Goal: Obtain resource: Download file/media

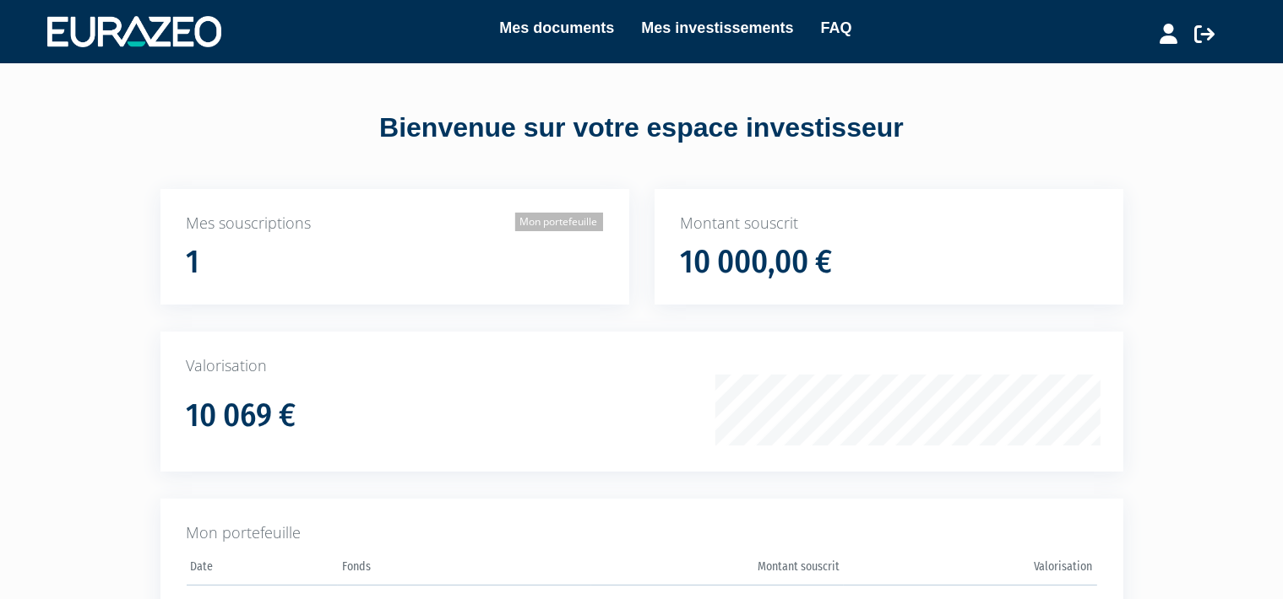
click at [563, 223] on link "Mon portefeuille" at bounding box center [559, 222] width 88 height 19
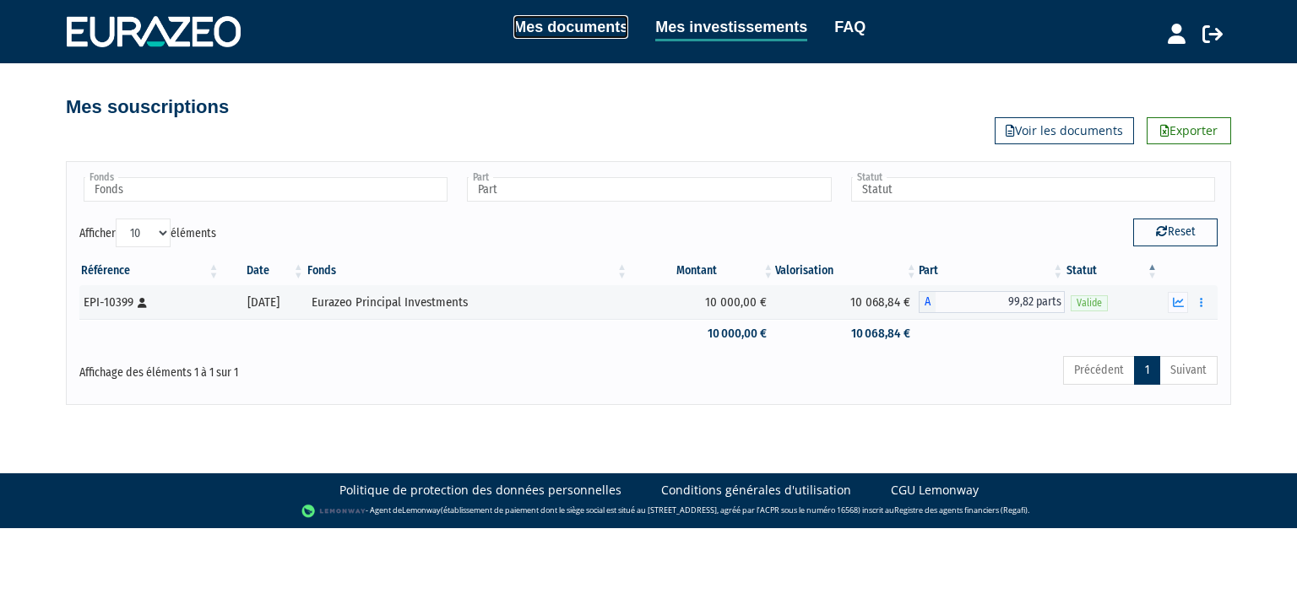
click at [573, 25] on link "Mes documents" at bounding box center [570, 27] width 115 height 24
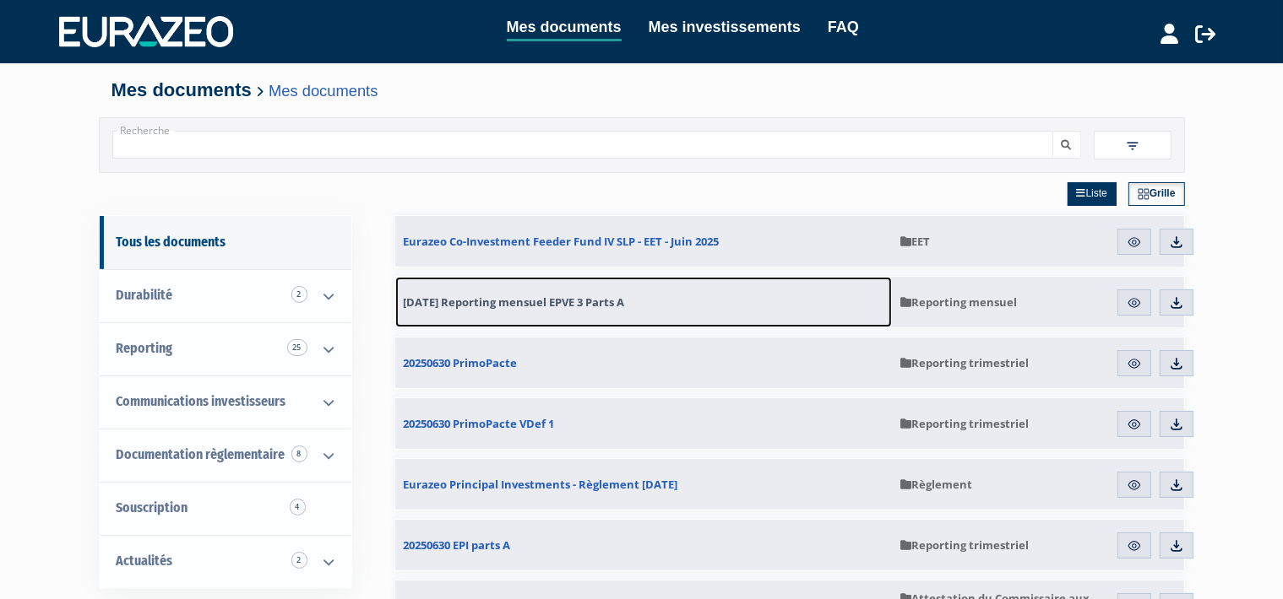
click at [596, 302] on span "[DATE] Reporting mensuel EPVE 3 Parts A" at bounding box center [514, 302] width 221 height 15
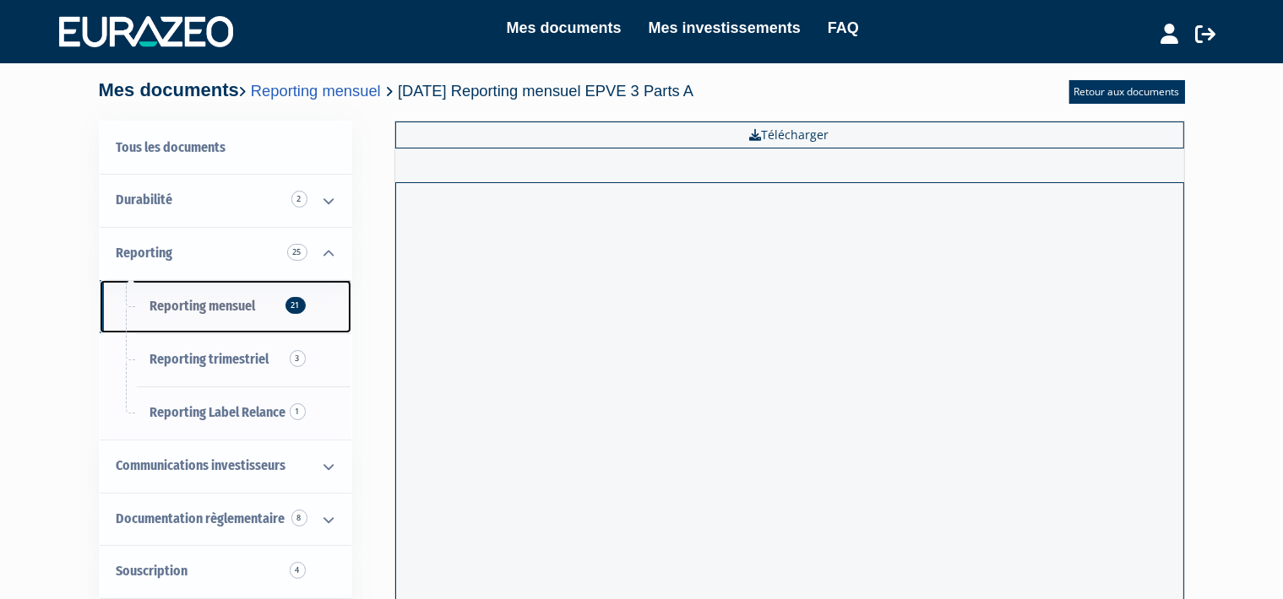
click at [191, 329] on link "Reporting mensuel 21" at bounding box center [226, 306] width 252 height 53
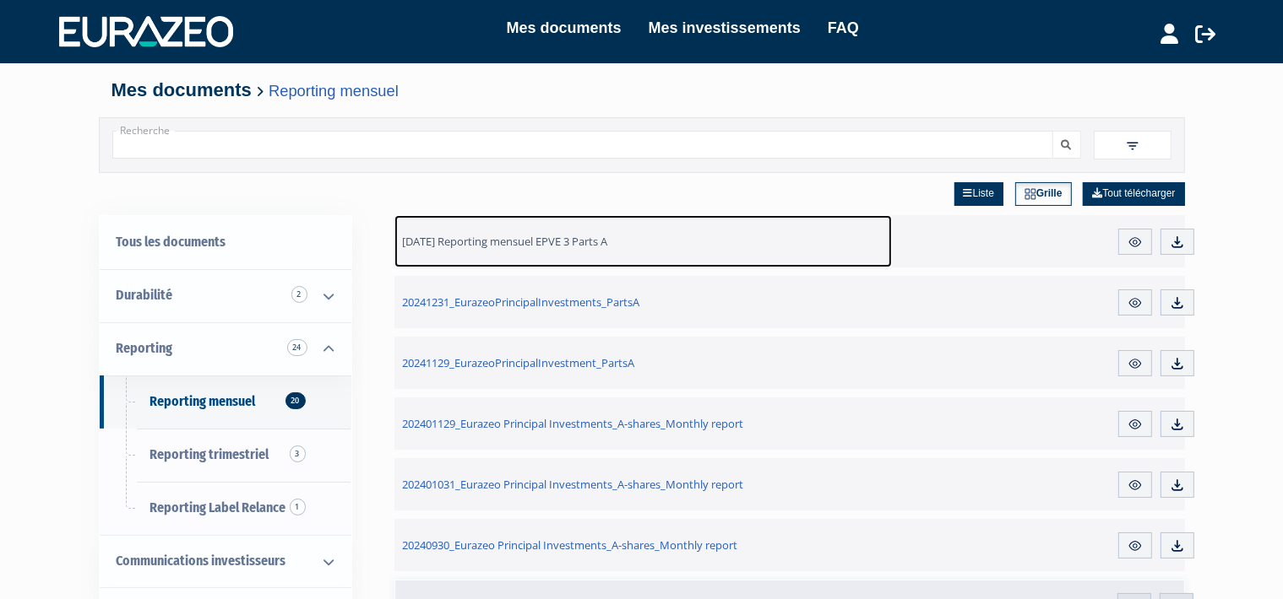
click at [563, 246] on span "[DATE] Reporting mensuel EPVE 3 Parts A" at bounding box center [505, 241] width 205 height 15
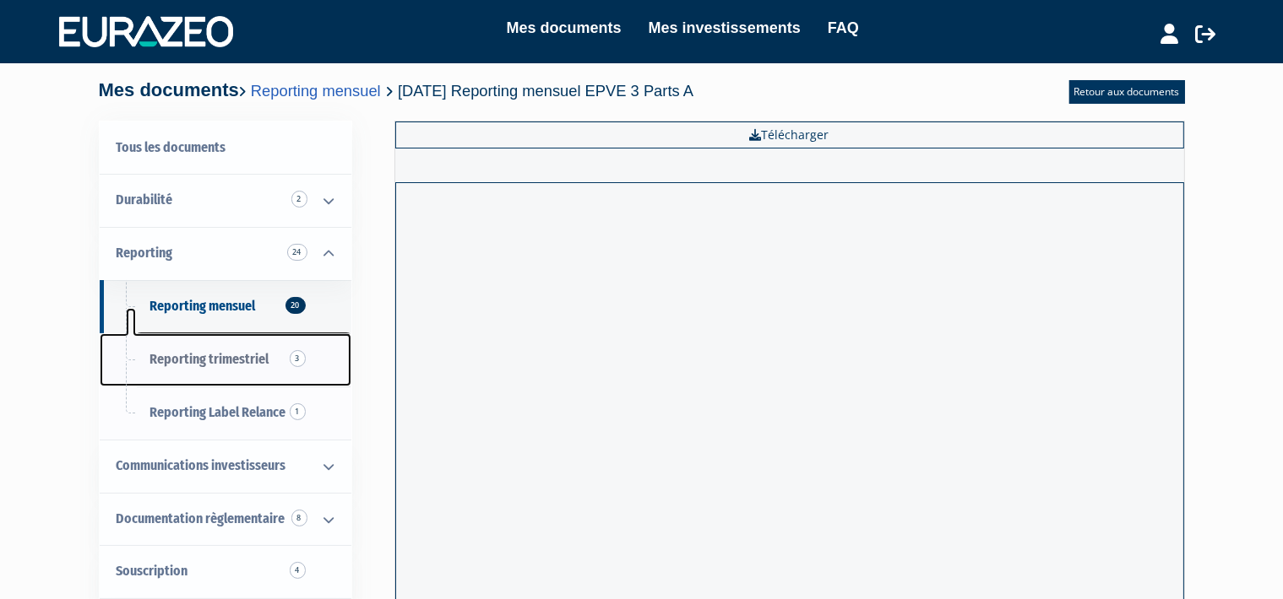
click at [198, 340] on link "Reporting trimestriel 3" at bounding box center [226, 360] width 252 height 53
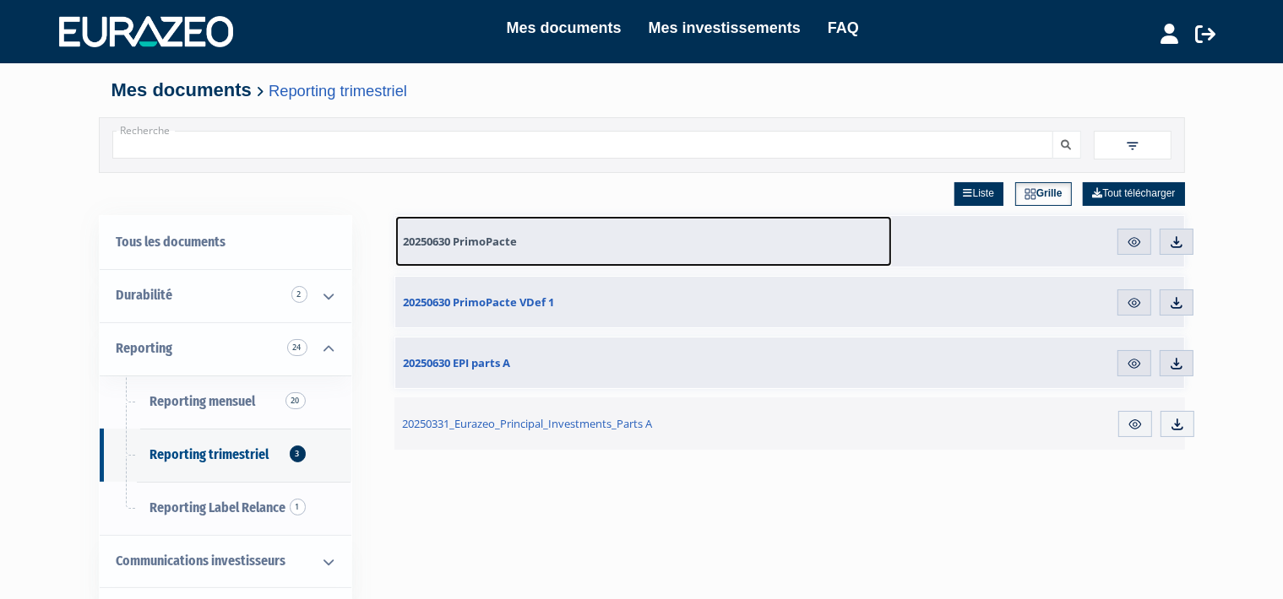
click at [475, 241] on span "20250630 PrimoPacte" at bounding box center [461, 241] width 114 height 15
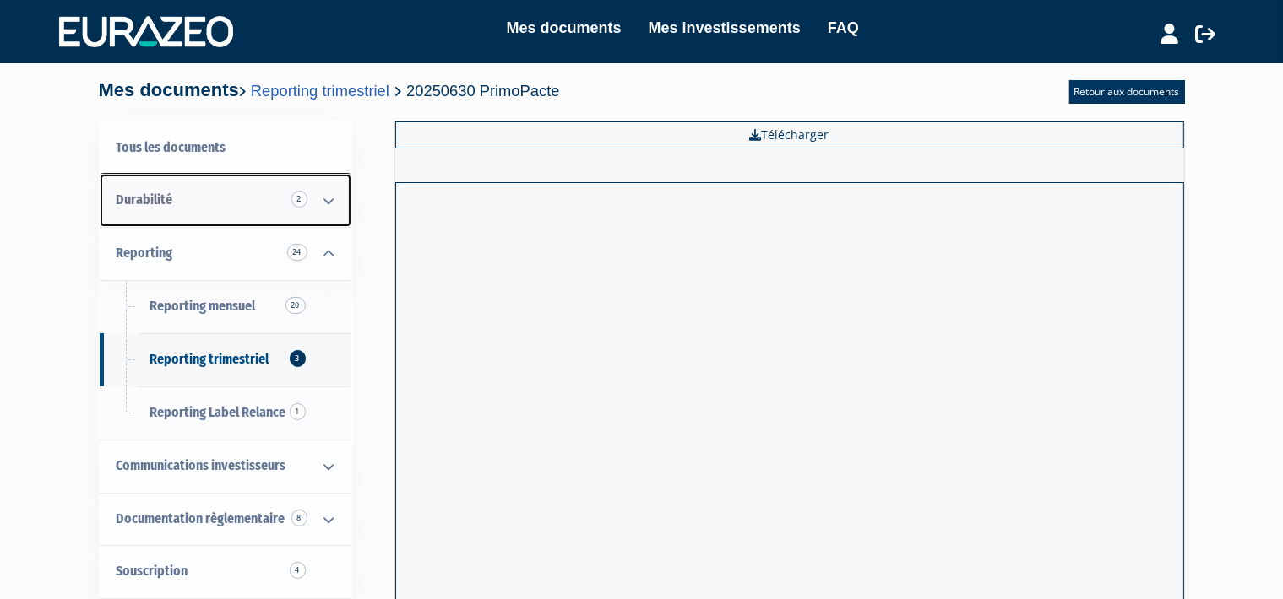
click at [239, 215] on link "Durabilité 2" at bounding box center [226, 200] width 252 height 53
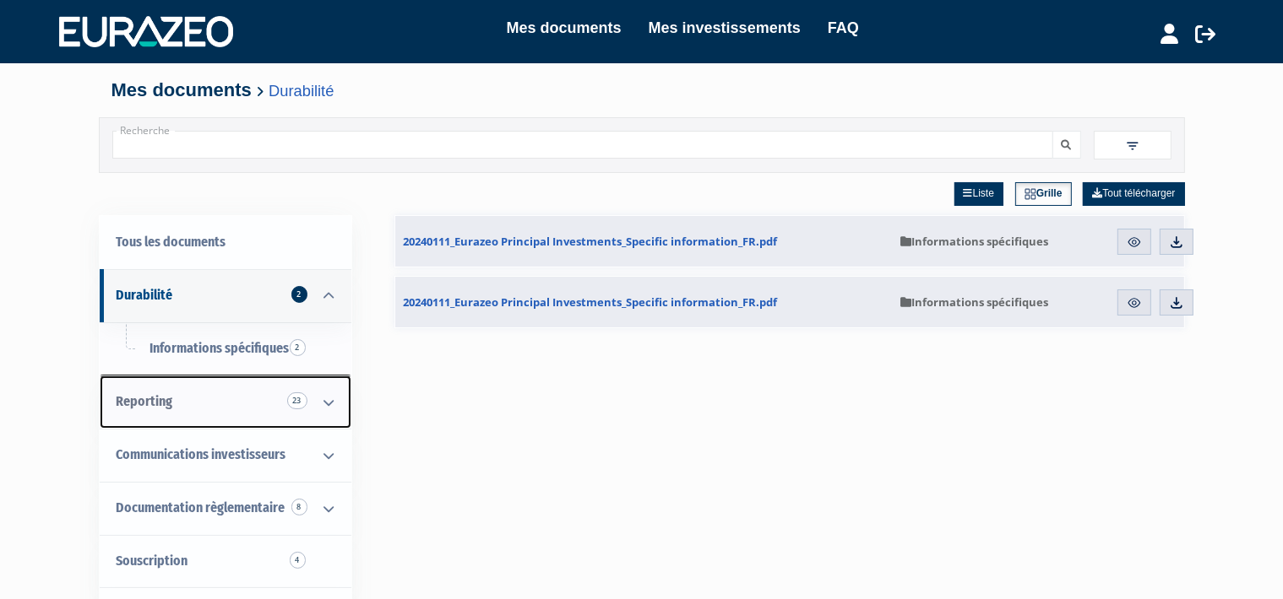
click at [193, 399] on link "Reporting 23" at bounding box center [226, 402] width 252 height 53
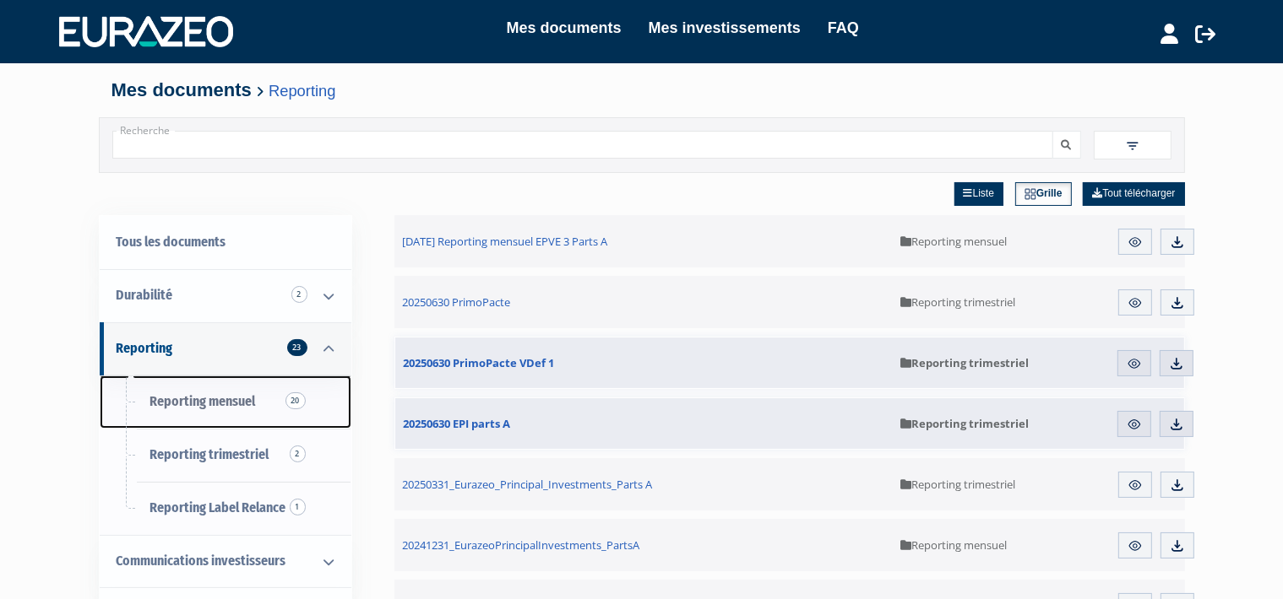
click at [218, 410] on span "Reporting mensuel 20" at bounding box center [203, 401] width 106 height 16
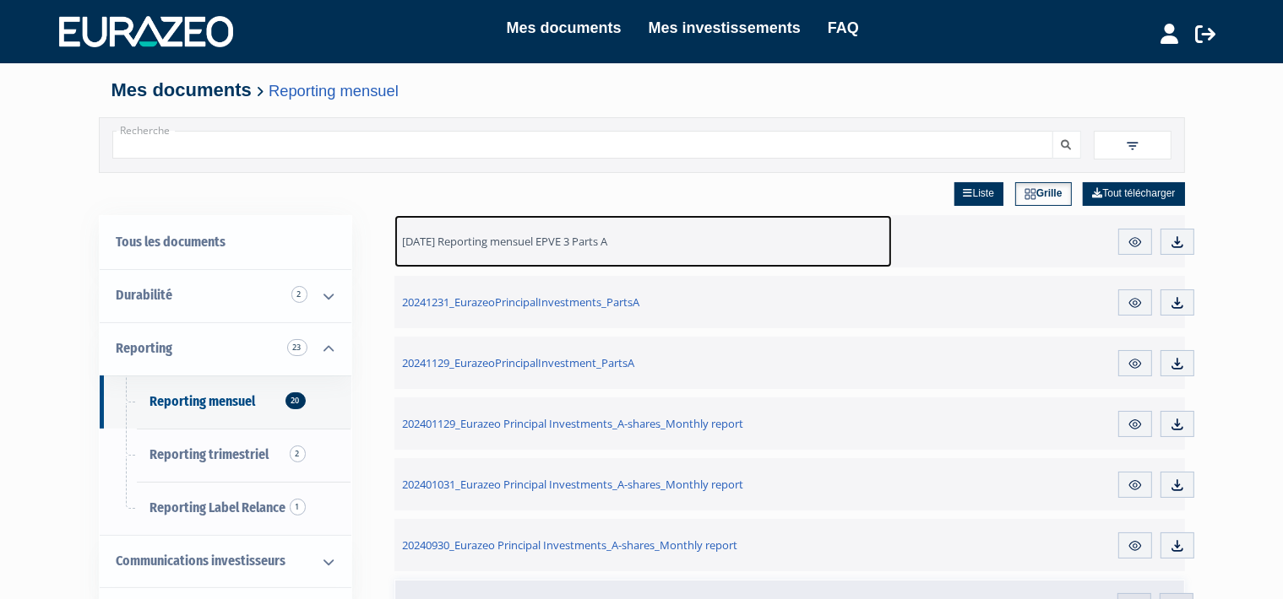
click at [523, 249] on link "[DATE] Reporting mensuel EPVE 3 Parts A" at bounding box center [643, 241] width 498 height 52
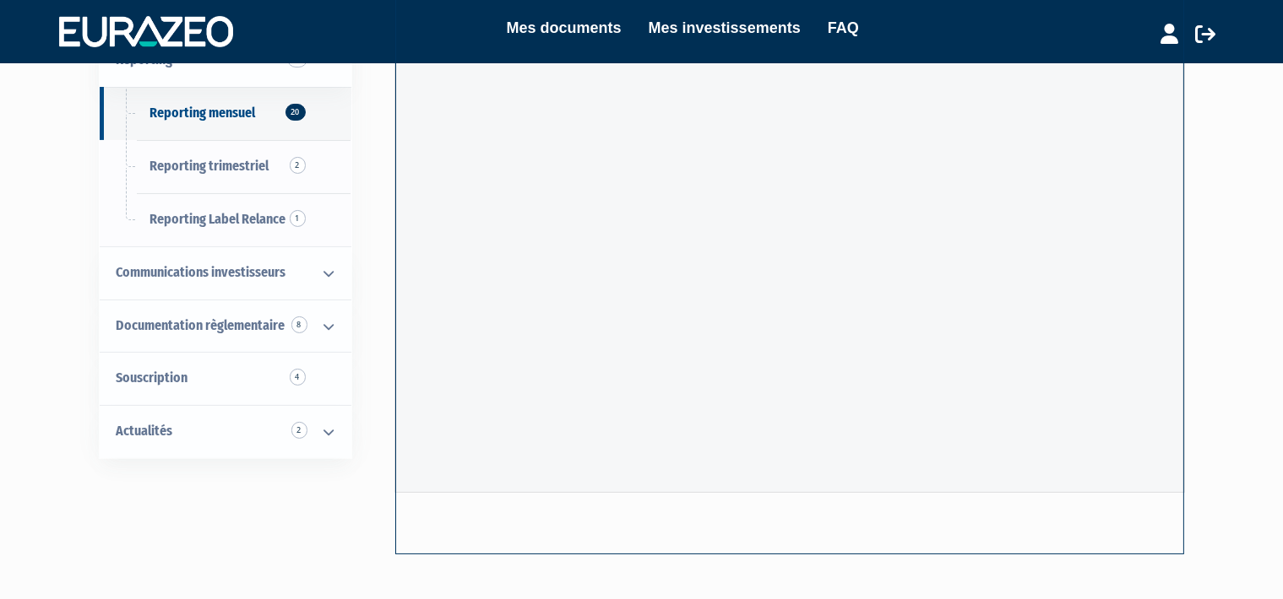
scroll to position [202, 0]
